Goal: Contribute content

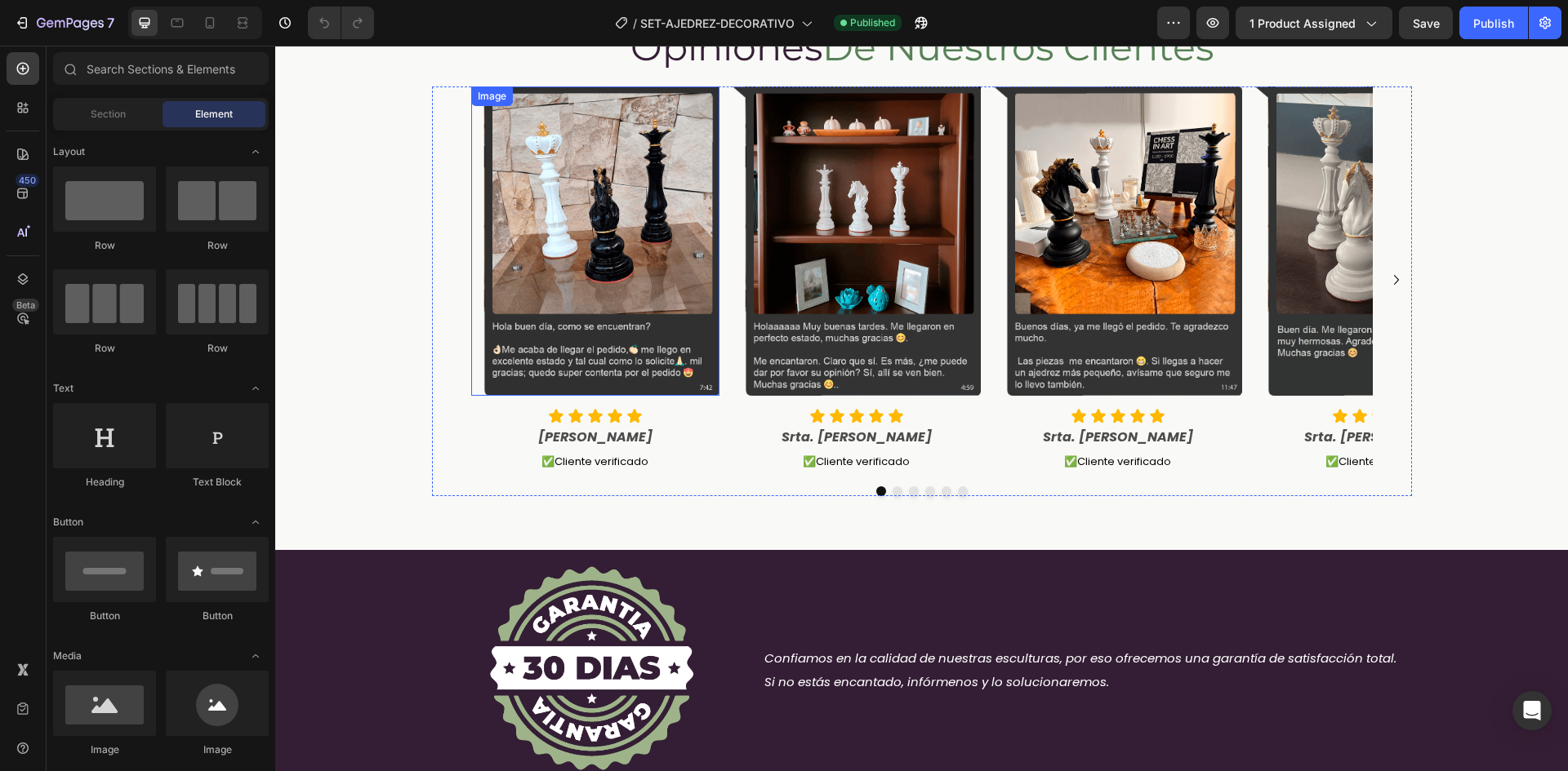
scroll to position [1633, 0]
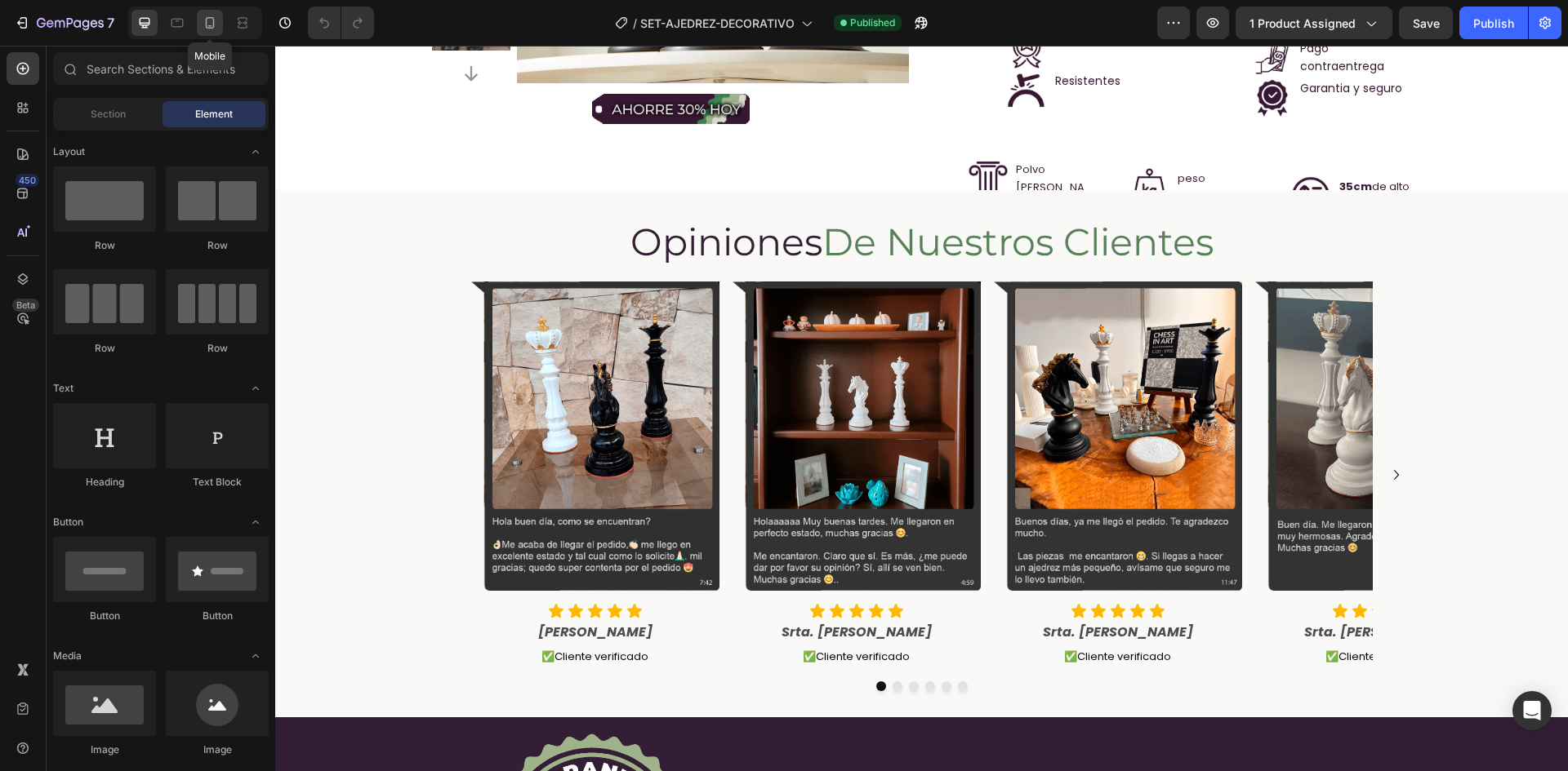
click at [213, 15] on icon at bounding box center [210, 22] width 16 height 16
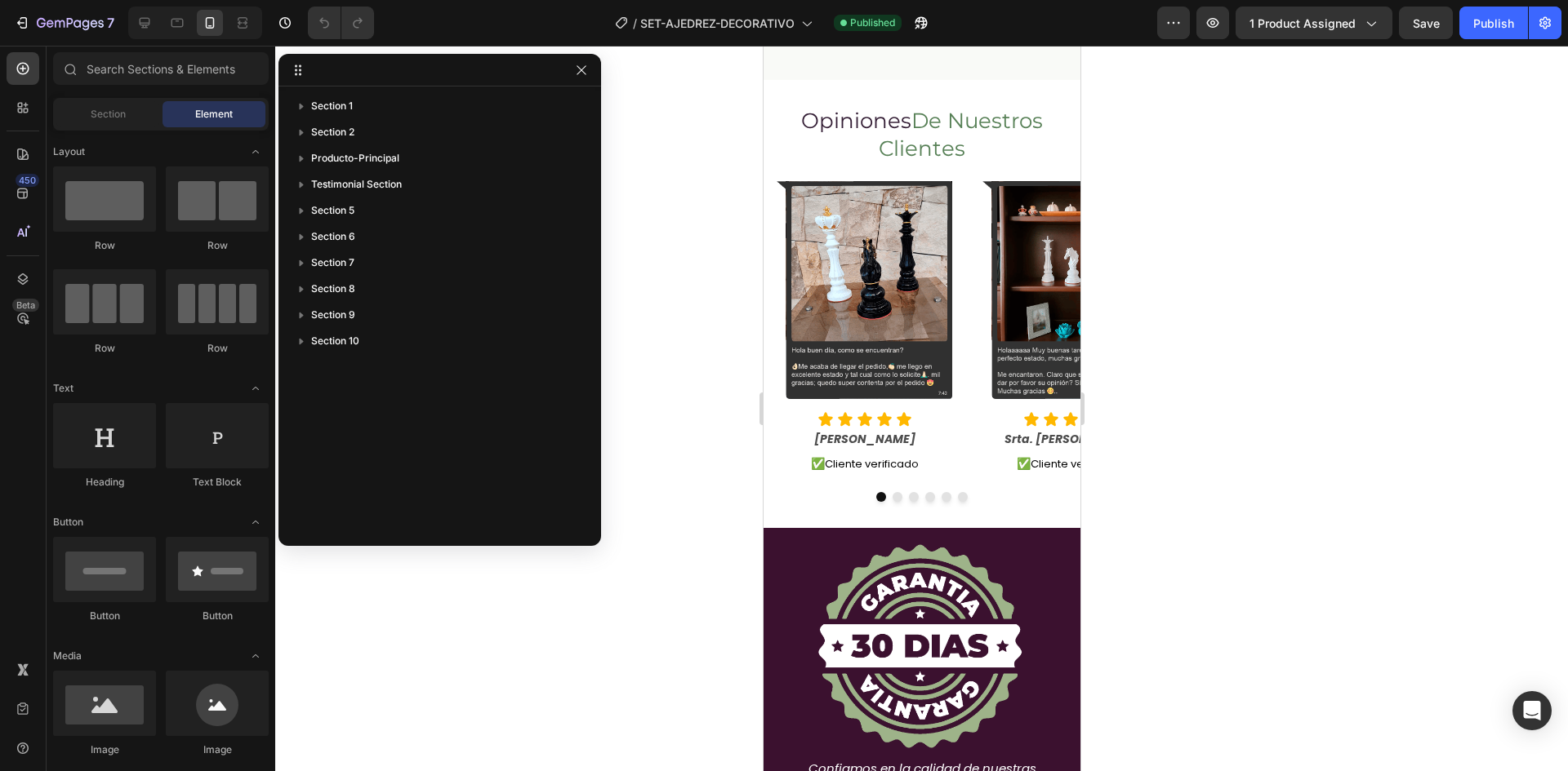
scroll to position [2204, 0]
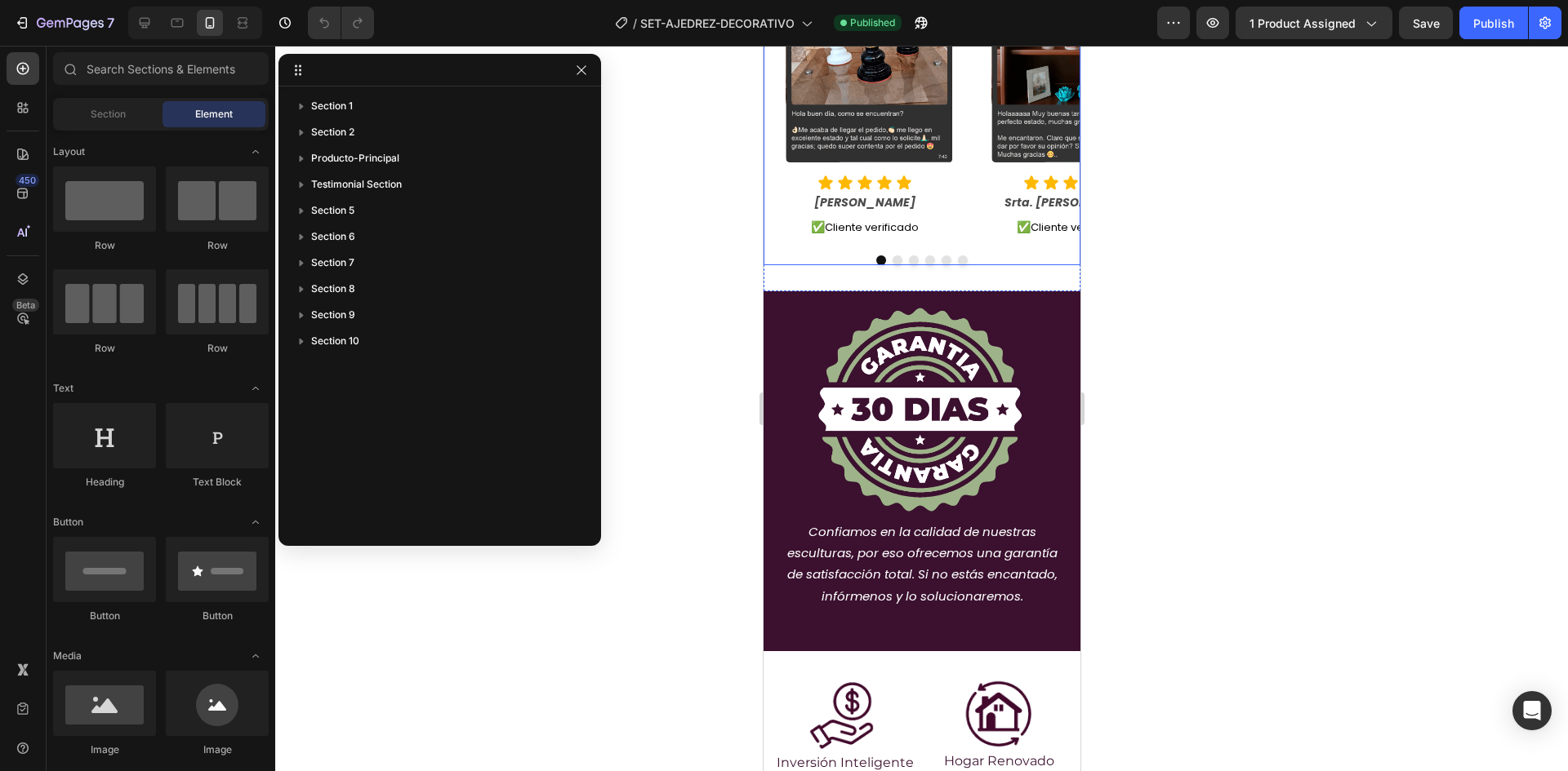
click at [956, 205] on div "Image Icon Icon Icon Icon Icon Icon List [PERSON_NAME] Text Block ✅ Cliente ver…" at bounding box center [863, 91] width 202 height 301
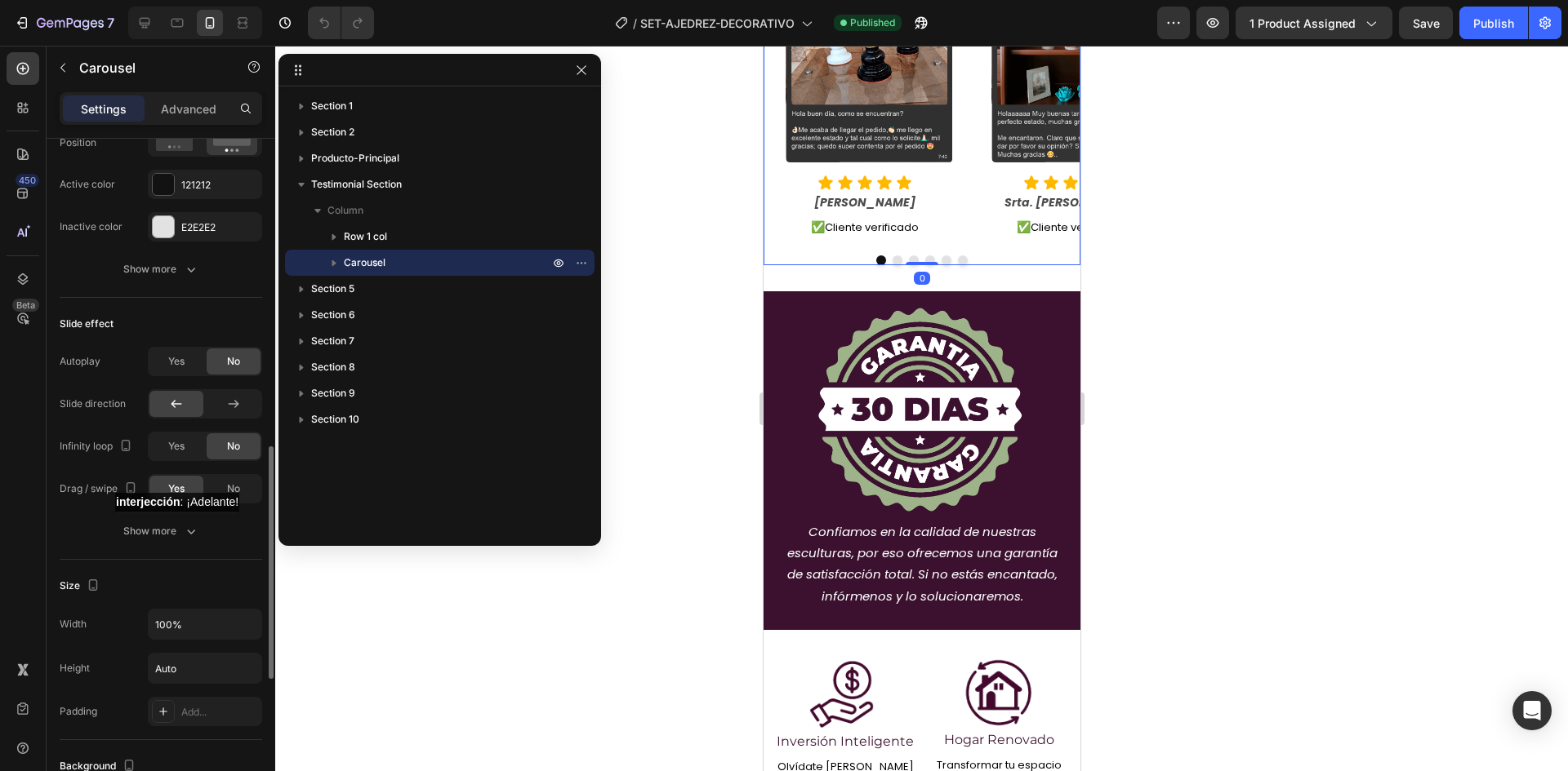
scroll to position [1225, 0]
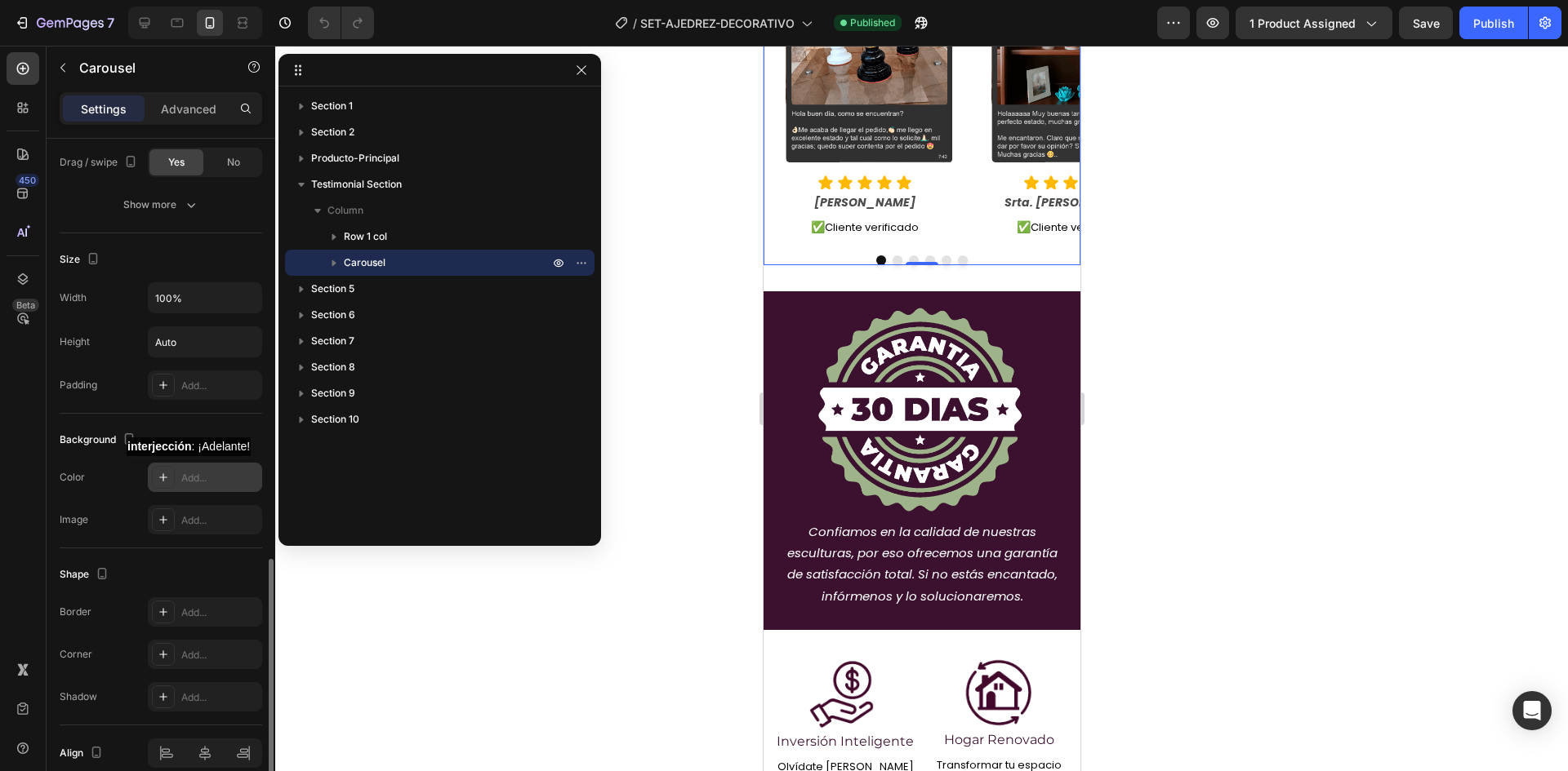
click at [195, 472] on div "Add..." at bounding box center [220, 478] width 77 height 14
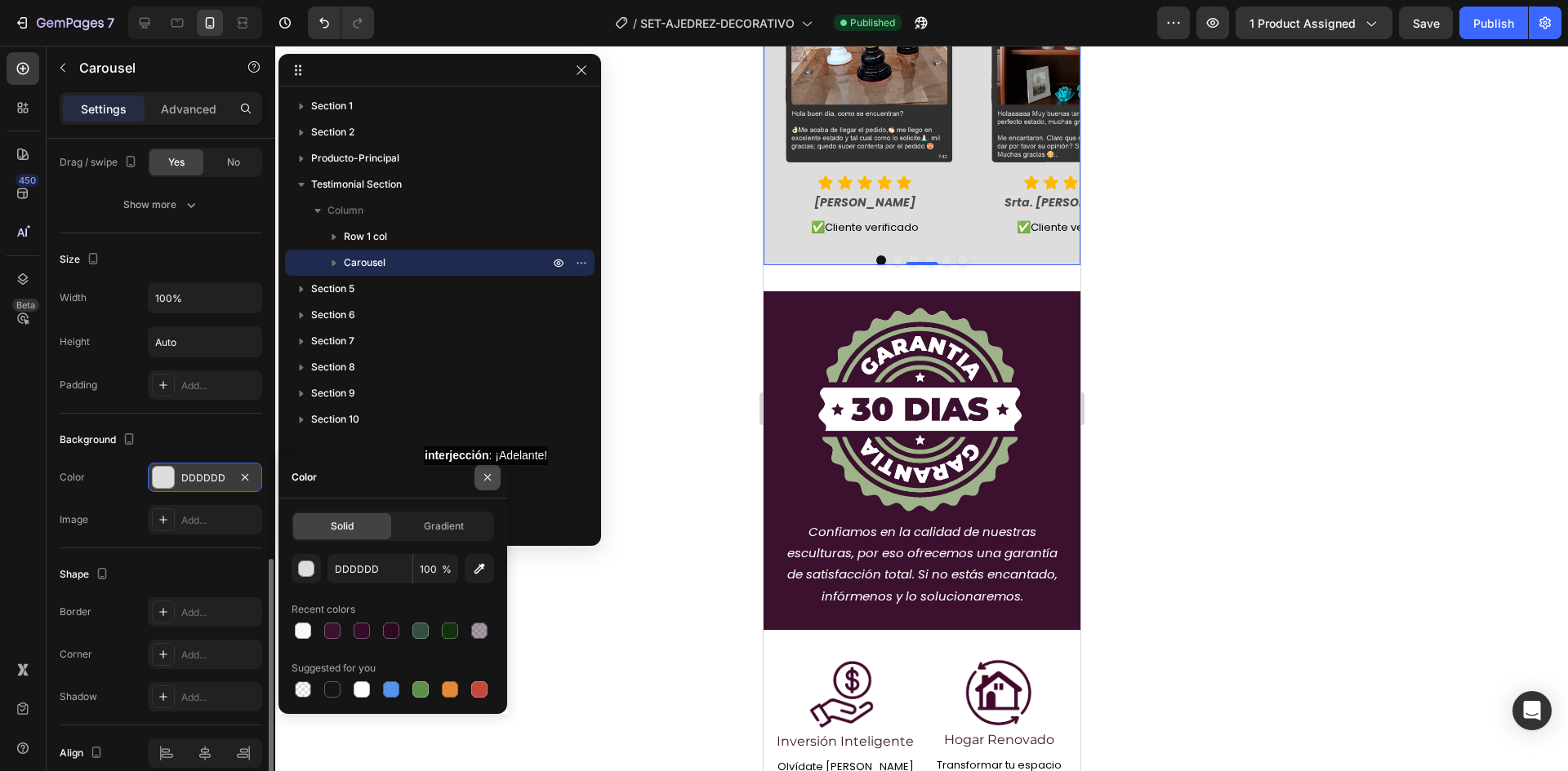
click at [492, 481] on icon "button" at bounding box center [487, 477] width 13 height 13
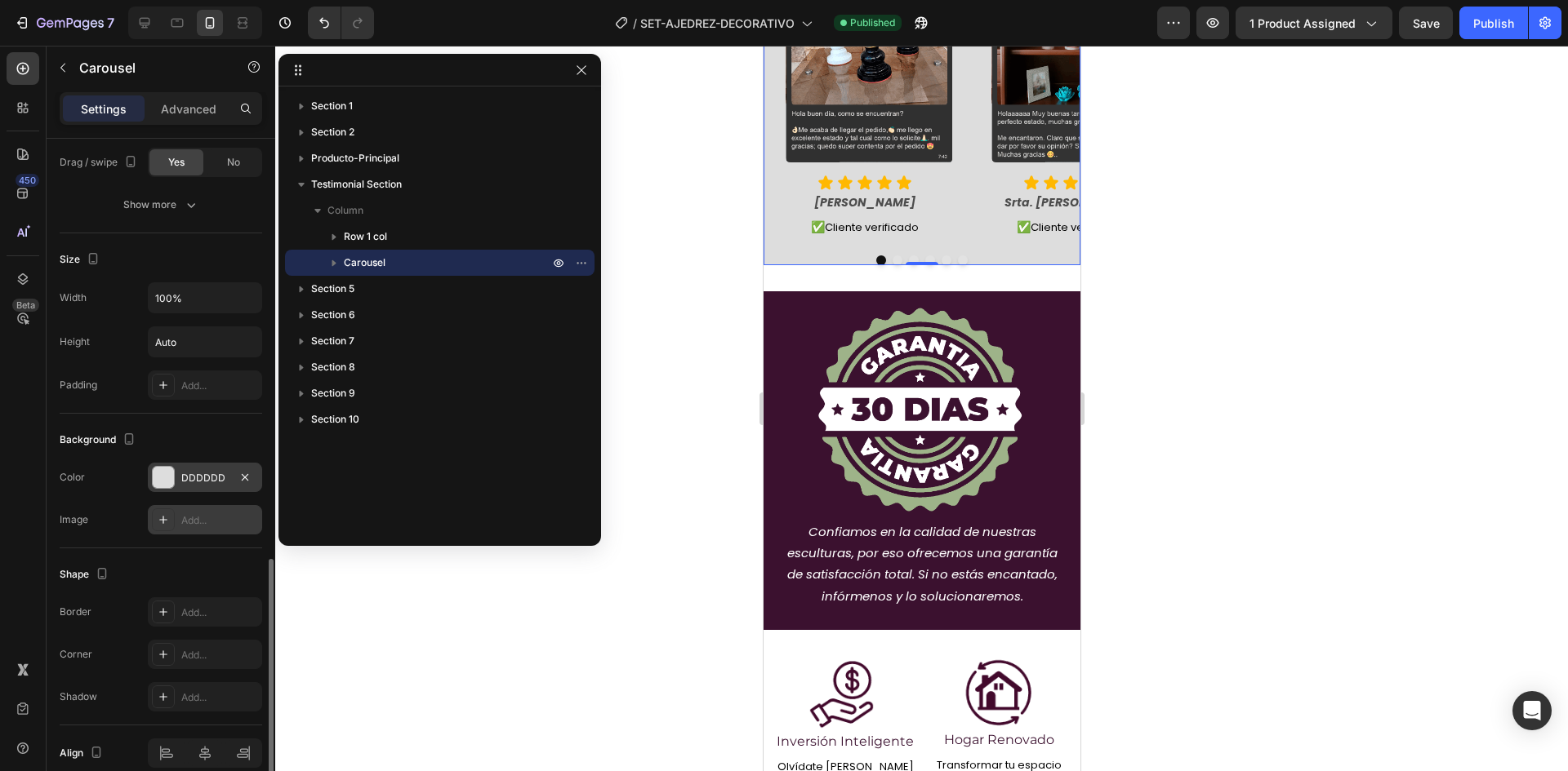
click at [205, 523] on div "Add..." at bounding box center [220, 521] width 77 height 14
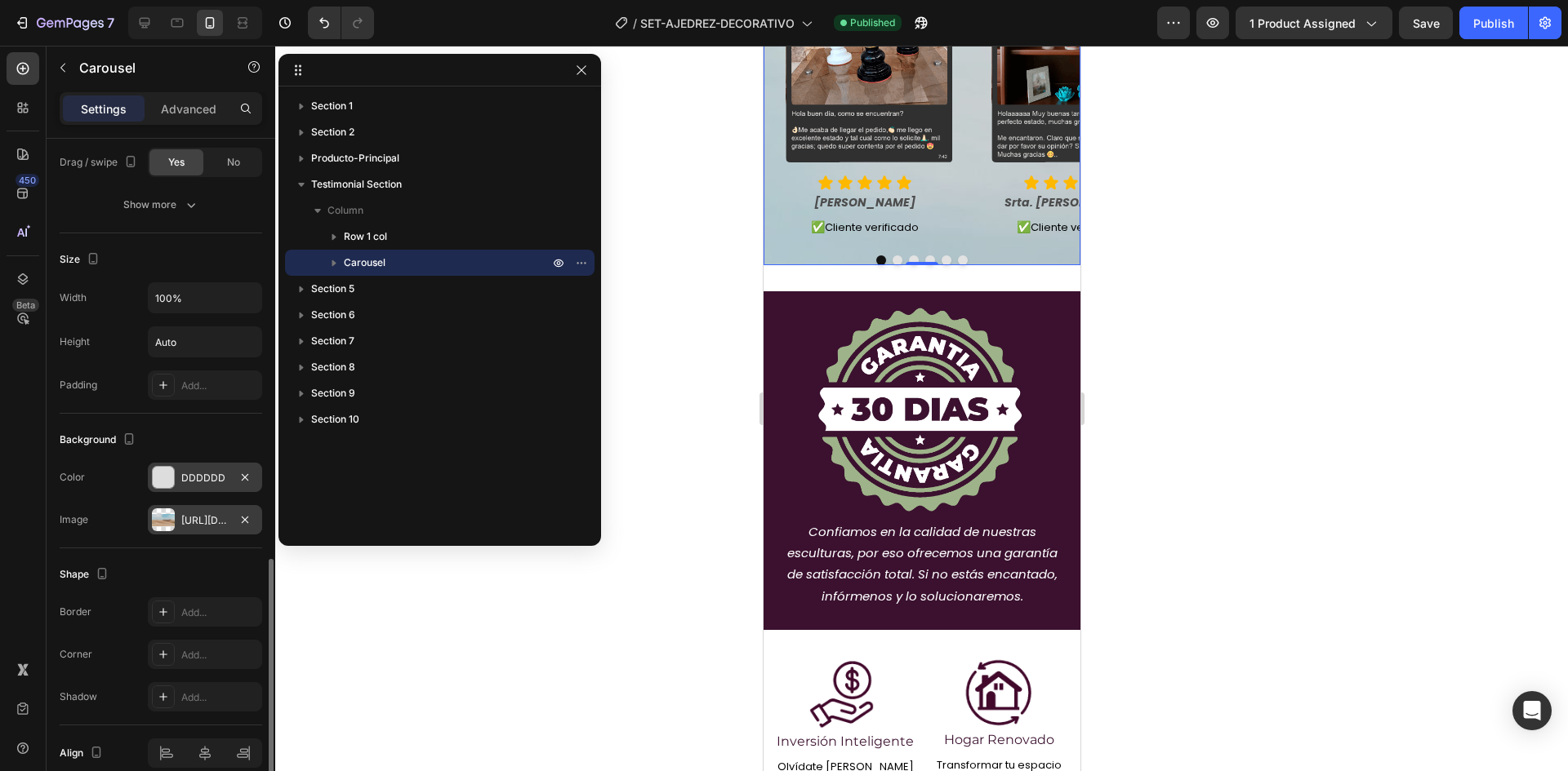
click at [168, 470] on div at bounding box center [163, 478] width 22 height 22
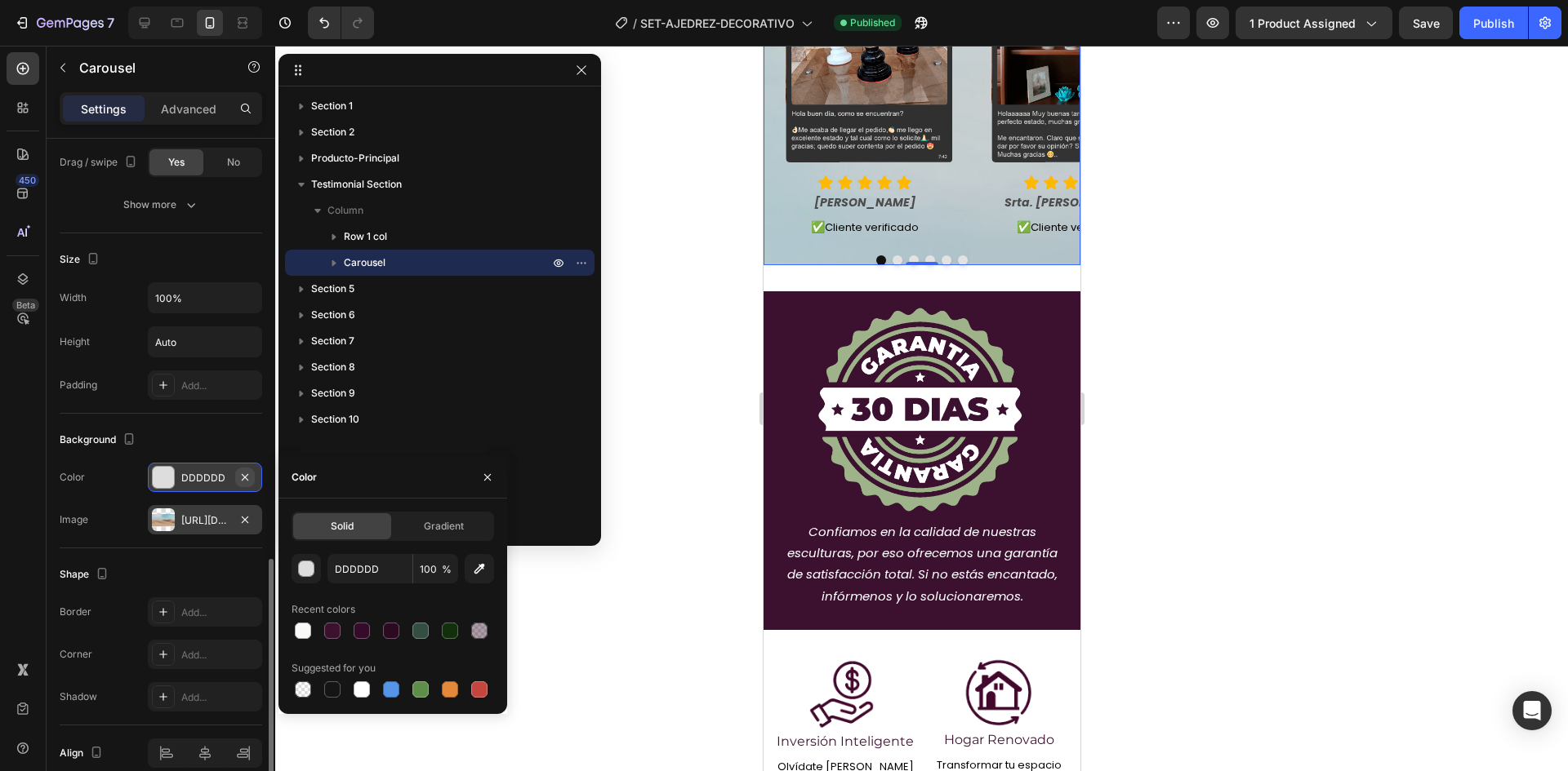
click at [246, 476] on icon "button" at bounding box center [245, 476] width 6 height 6
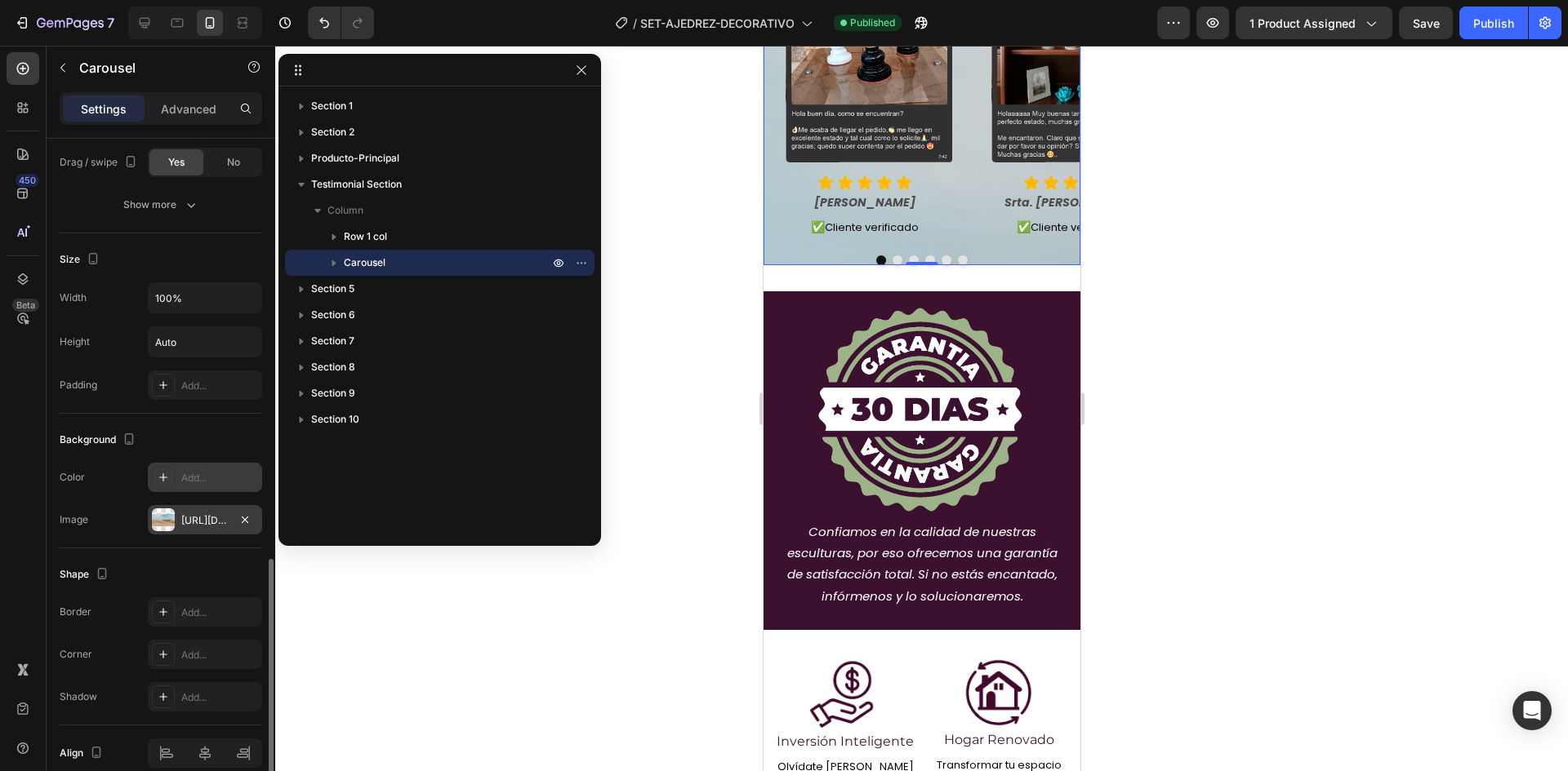
click at [217, 518] on div "[URL][DOMAIN_NAME]" at bounding box center [205, 521] width 48 height 14
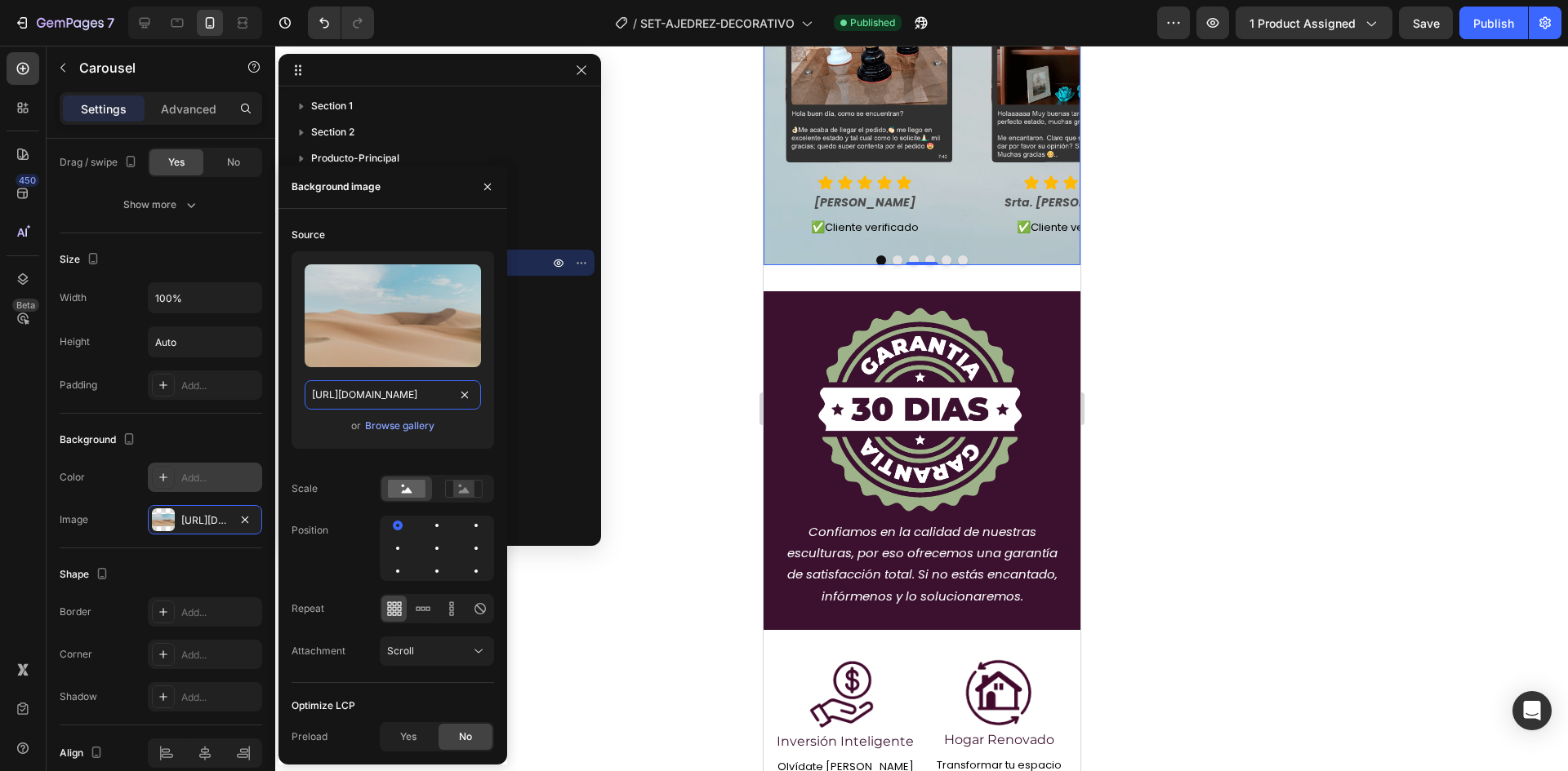
click at [452, 389] on input "[URL][DOMAIN_NAME]" at bounding box center [393, 394] width 177 height 30
paste input "[DOMAIN_NAME][URL][DOMAIN_NAME]"
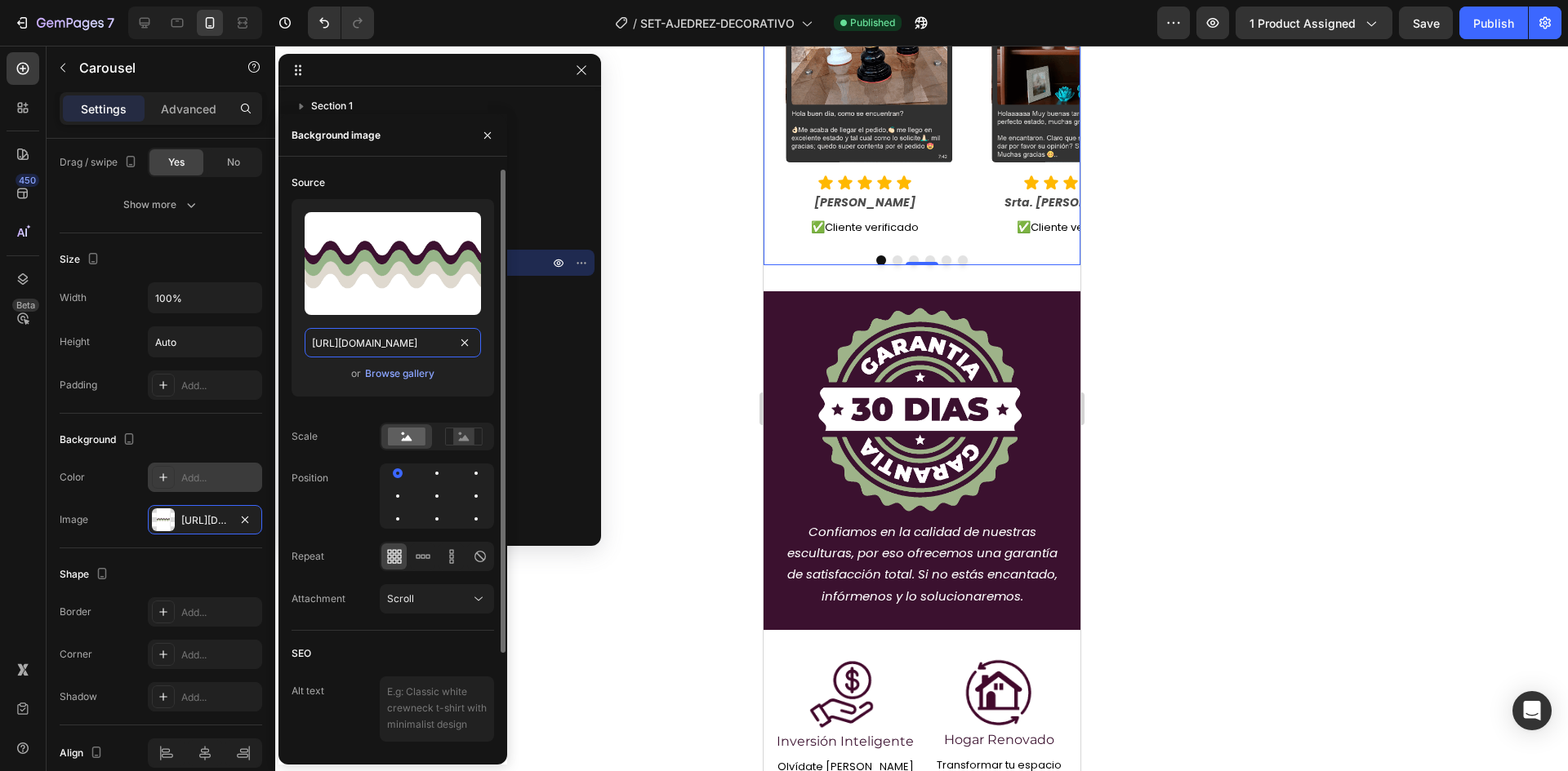
scroll to position [0, 32]
type input "[URL][DOMAIN_NAME]"
click at [440, 495] on div at bounding box center [437, 497] width 20 height 20
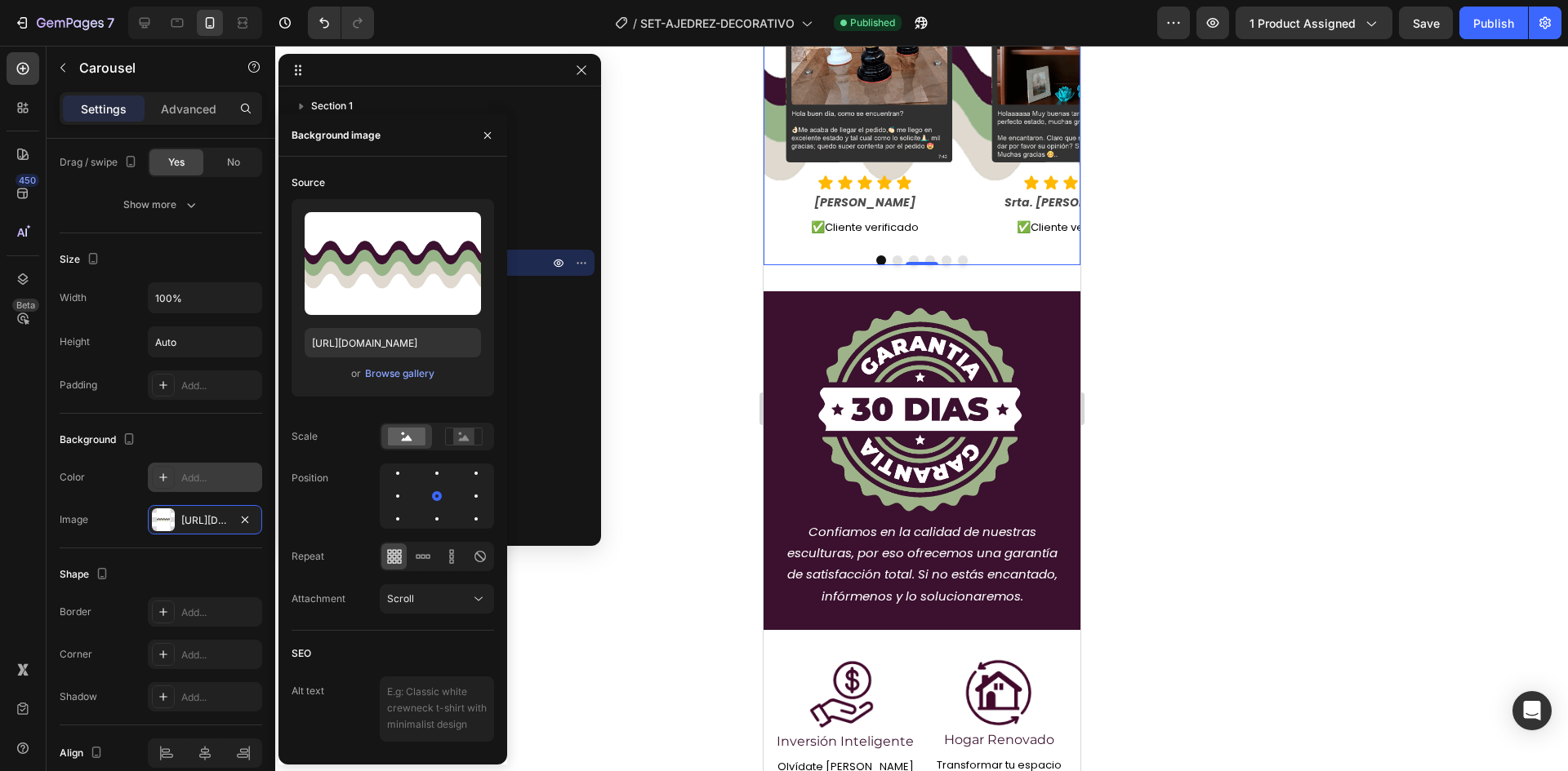
drag, startPoint x: 636, startPoint y: 478, endPoint x: 91, endPoint y: 247, distance: 591.9
click at [636, 478] on div at bounding box center [921, 408] width 1293 height 725
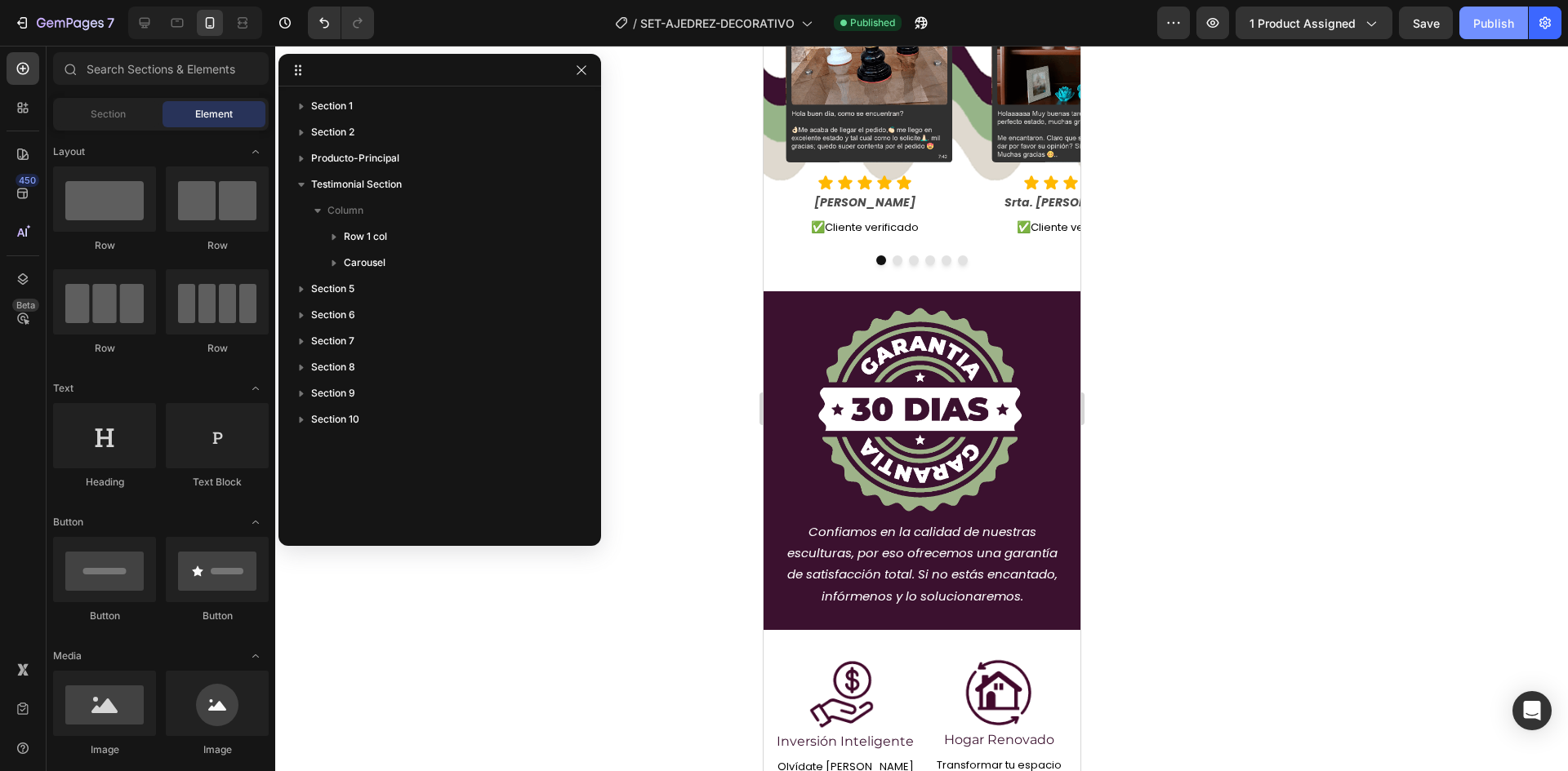
click at [1474, 29] on div "Publish" at bounding box center [1494, 22] width 41 height 17
click at [1483, 25] on div "Publish" at bounding box center [1494, 22] width 41 height 17
